Goal: Information Seeking & Learning: Learn about a topic

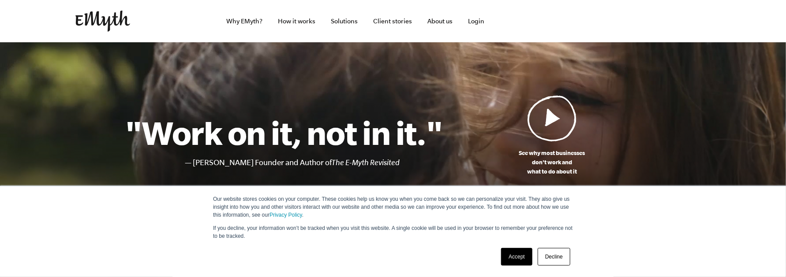
click at [512, 257] on link "Accept" at bounding box center [516, 257] width 31 height 18
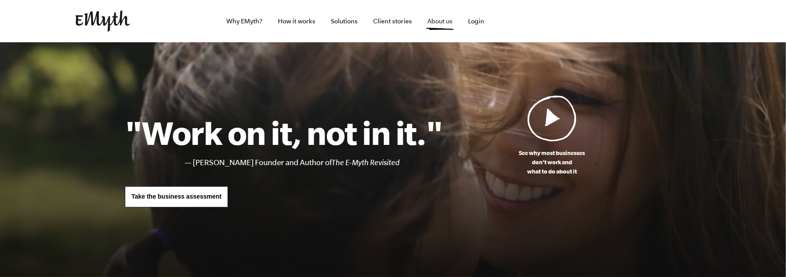
click at [426, 15] on link "About us" at bounding box center [440, 21] width 39 height 42
drag, startPoint x: 0, startPoint y: 0, endPoint x: 255, endPoint y: 24, distance: 255.7
click at [255, 24] on link "Why EMyth?" at bounding box center [245, 21] width 50 height 42
